Goal: Information Seeking & Learning: Find specific fact

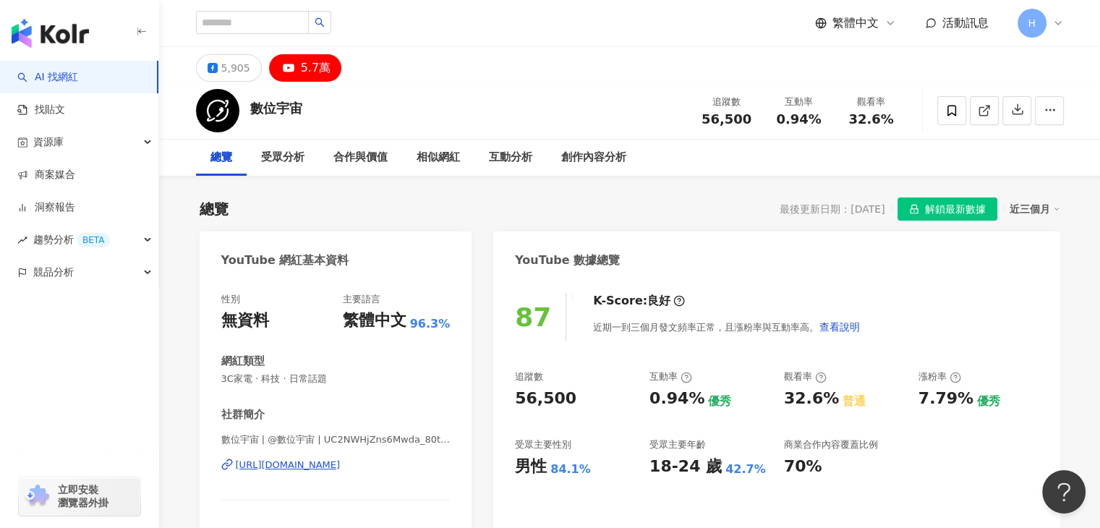
click at [243, 34] on div at bounding box center [263, 23] width 135 height 25
click at [249, 28] on input "search" at bounding box center [252, 22] width 113 height 23
paste input "*********"
type input "*********"
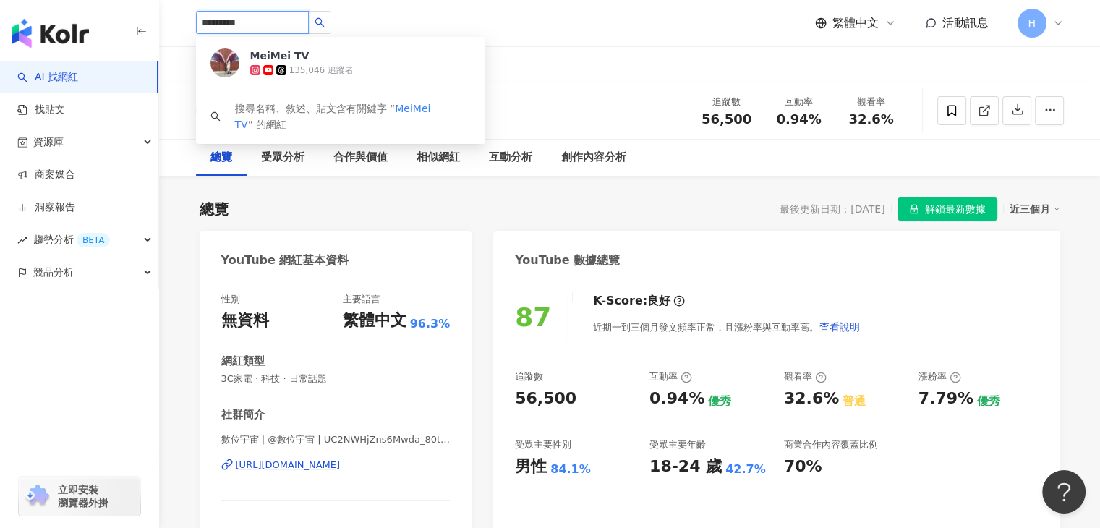
click at [317, 70] on div "135,046 追蹤者" at bounding box center [321, 70] width 64 height 12
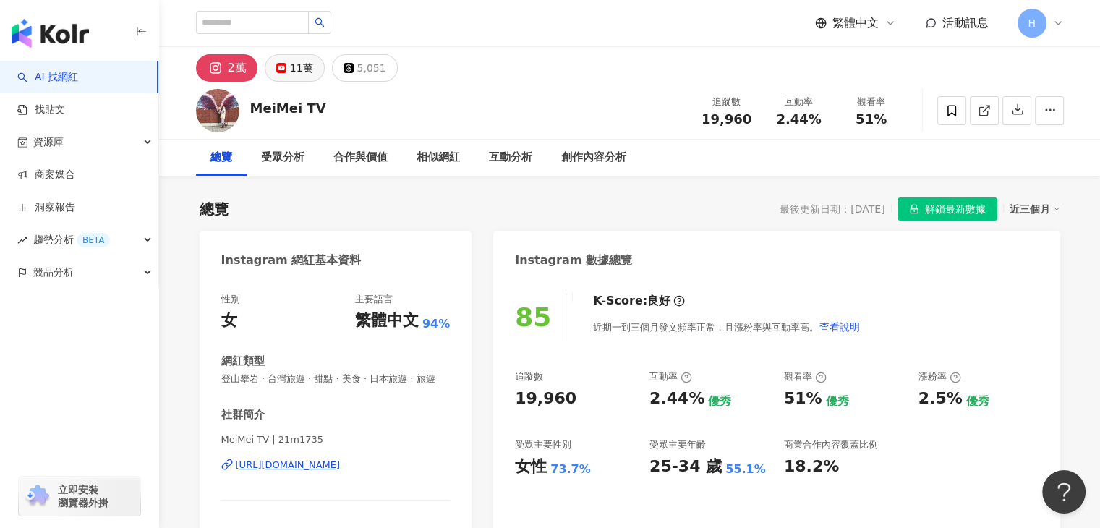
click at [301, 58] on div "11萬" at bounding box center [301, 68] width 23 height 20
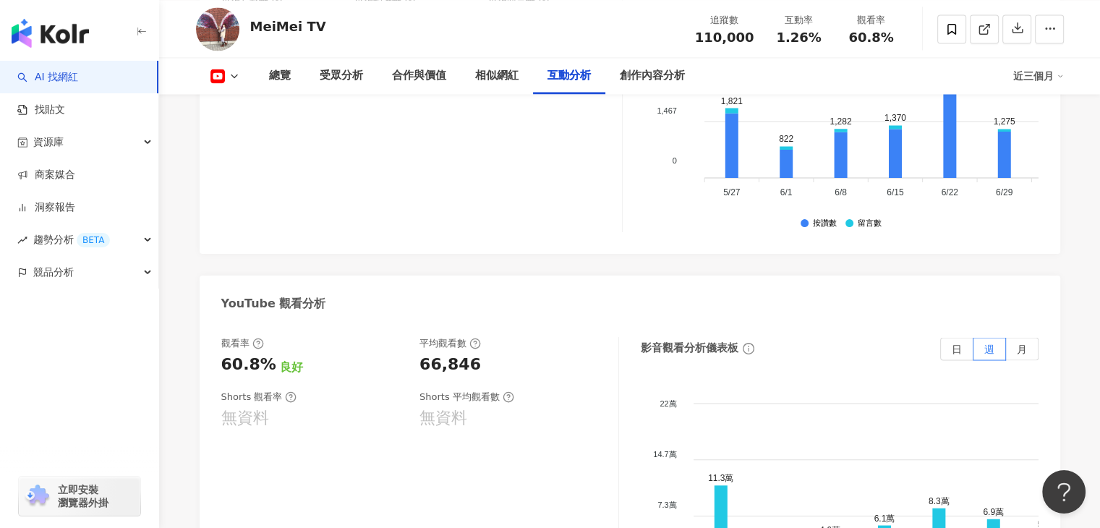
scroll to position [2565, 0]
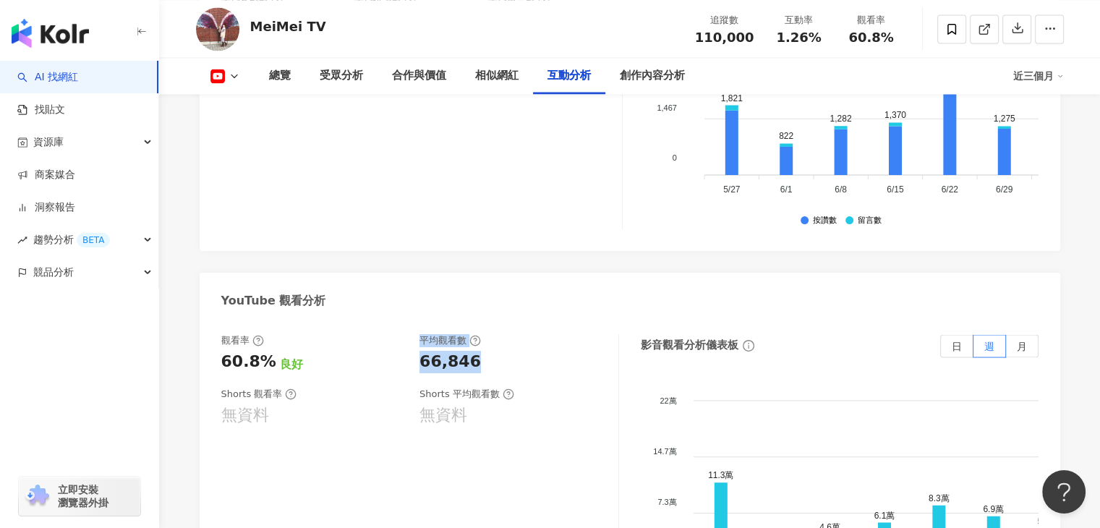
drag, startPoint x: 476, startPoint y: 307, endPoint x: 408, endPoint y: 307, distance: 68.7
click at [408, 334] on div "觀看率 60.8% 良好 平均觀看數 66,846" at bounding box center [412, 353] width 382 height 39
click at [422, 351] on div "66,846" at bounding box center [449, 362] width 61 height 22
drag, startPoint x: 487, startPoint y: 304, endPoint x: 419, endPoint y: 309, distance: 68.2
click at [419, 351] on div "66,846" at bounding box center [511, 362] width 184 height 22
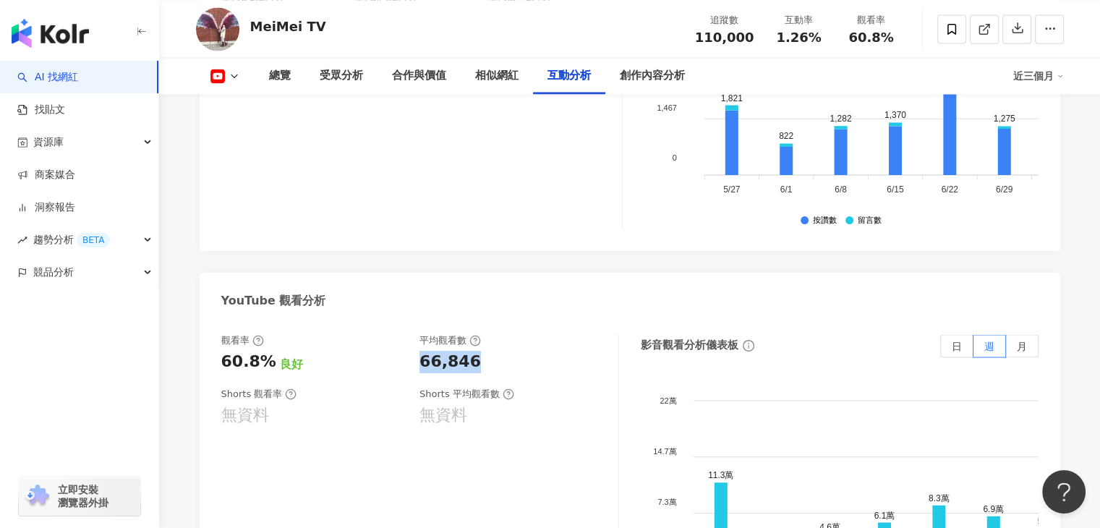
copy div "66,846"
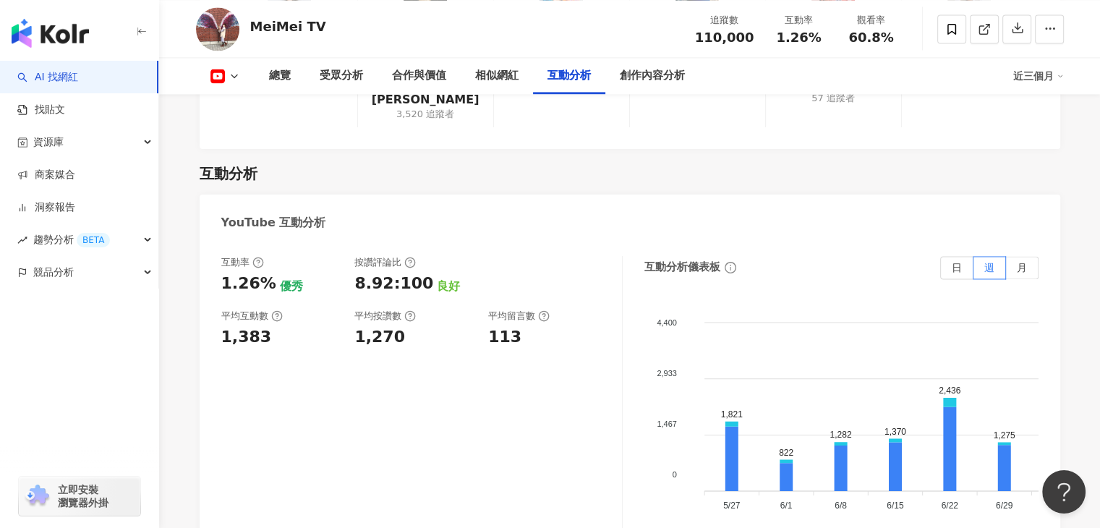
scroll to position [2204, 0]
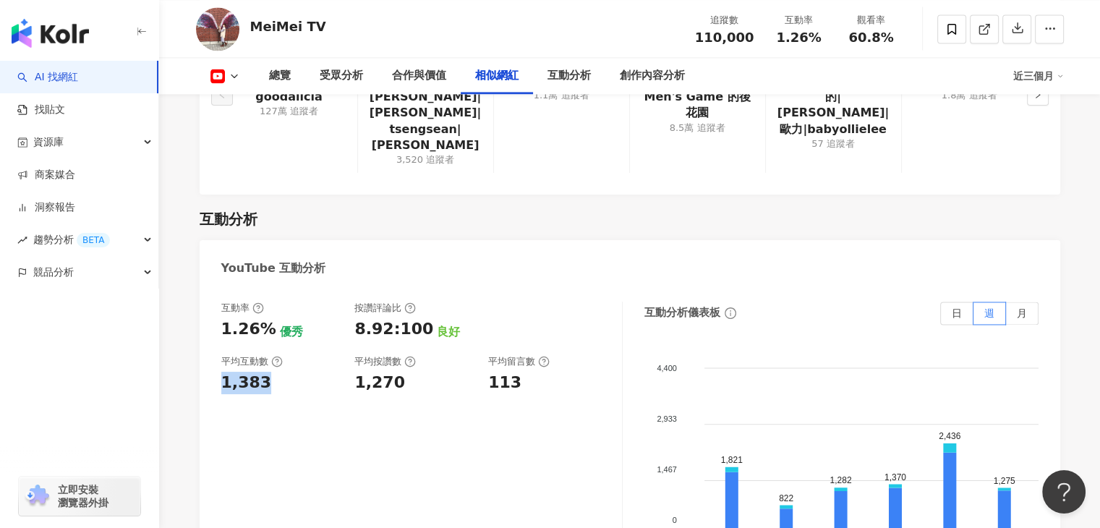
drag, startPoint x: 249, startPoint y: 325, endPoint x: 223, endPoint y: 325, distance: 26.8
click at [223, 372] on div "1,383" at bounding box center [280, 383] width 119 height 22
copy div "1,383"
